Goal: Information Seeking & Learning: Learn about a topic

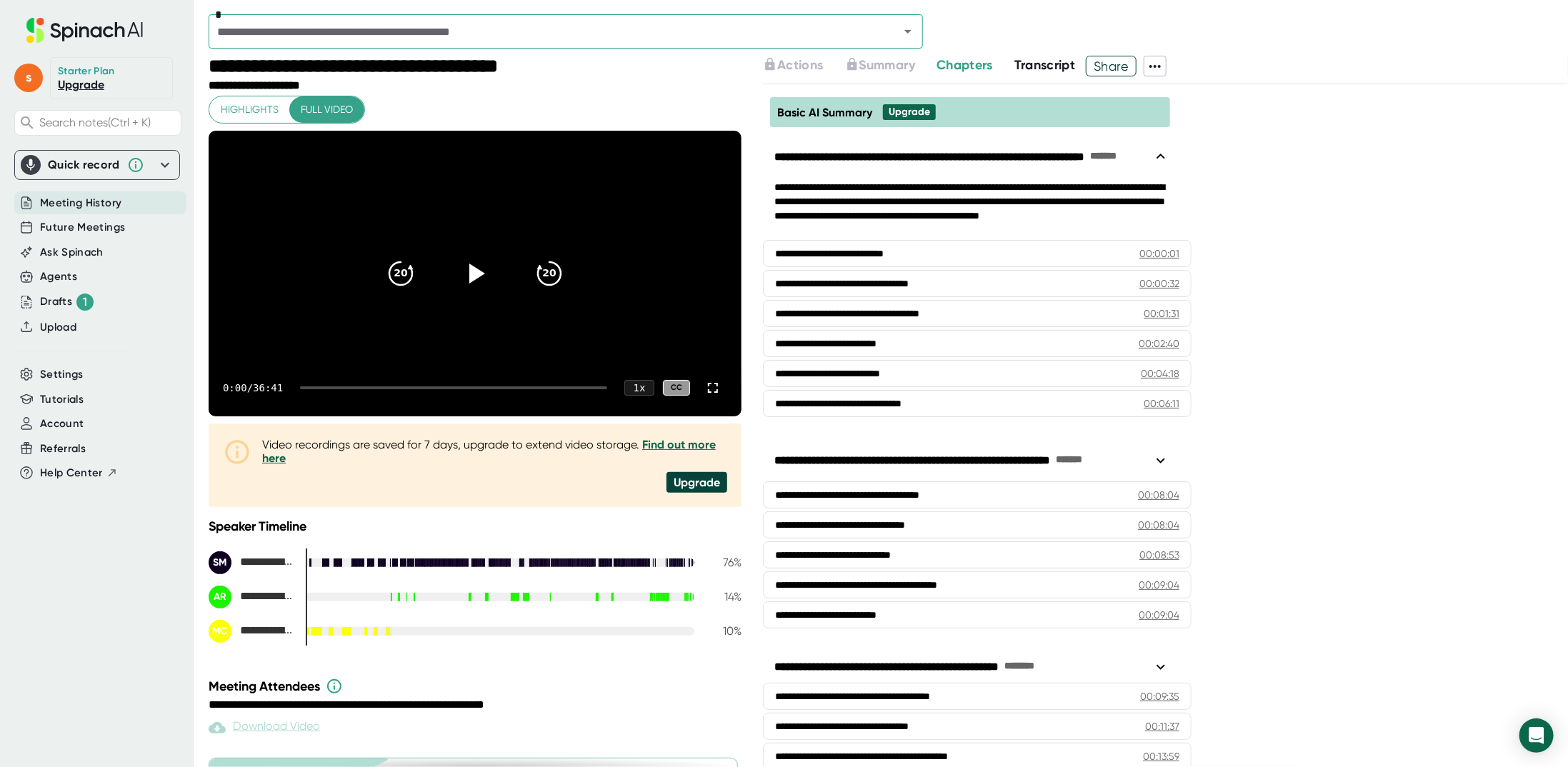
click at [1036, 69] on span "Transcript" at bounding box center [1044, 65] width 62 height 16
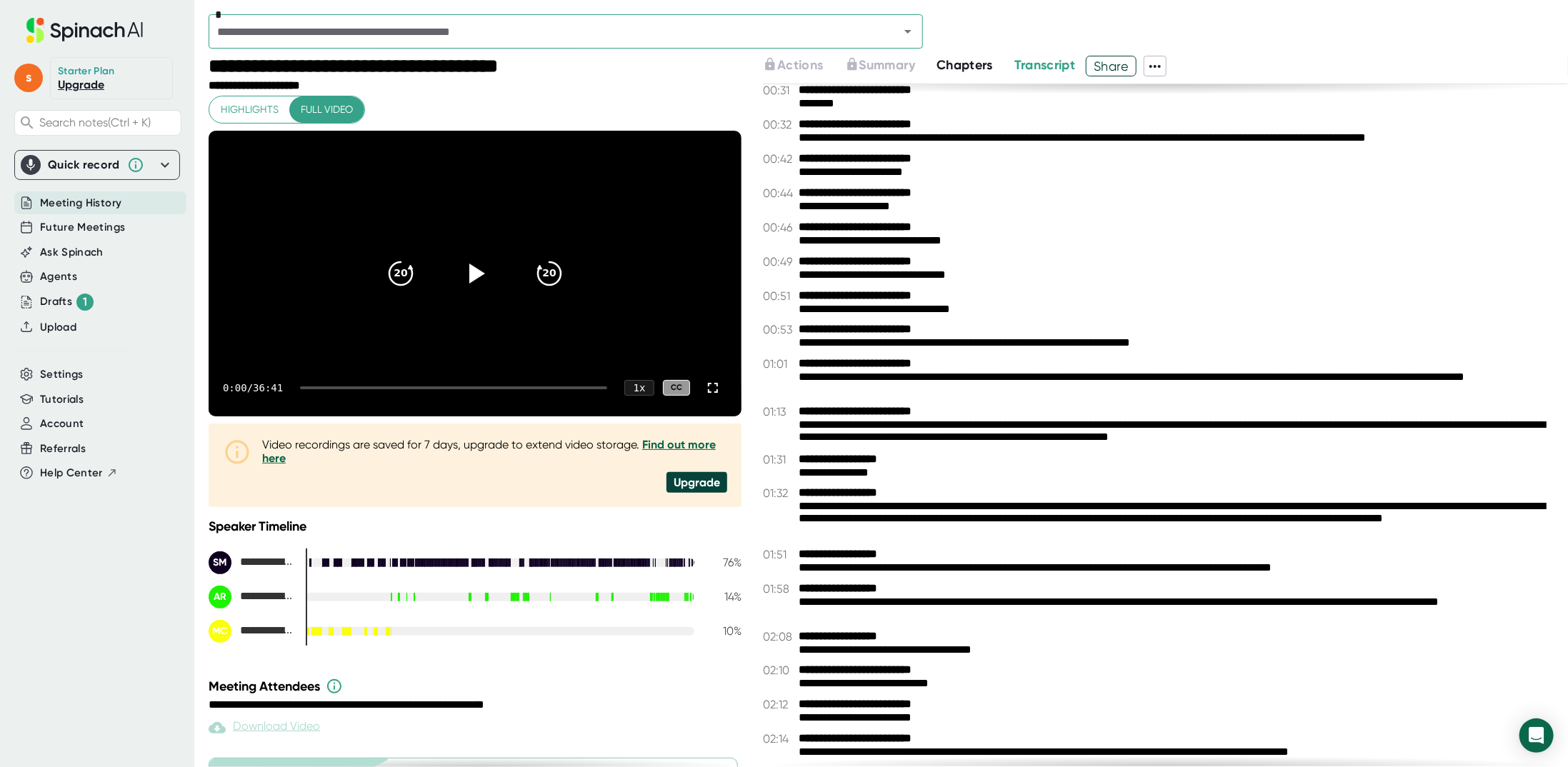
scroll to position [357, 0]
